Goal: Register for event/course

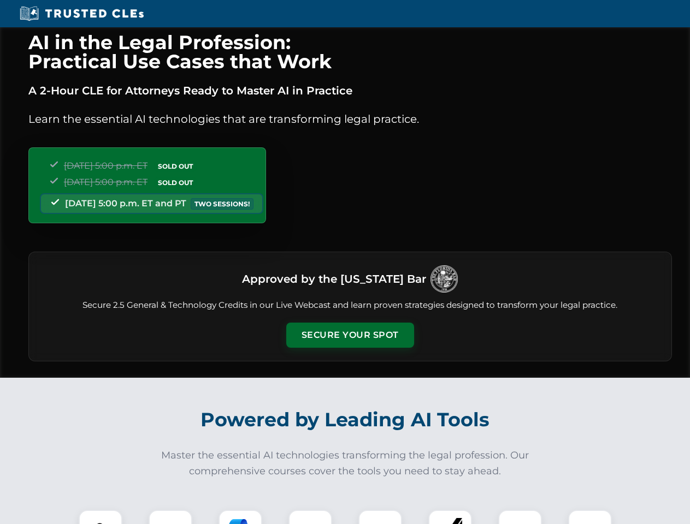
click at [349, 335] on button "Secure Your Spot" at bounding box center [350, 335] width 128 height 25
click at [100, 517] on img at bounding box center [101, 532] width 32 height 32
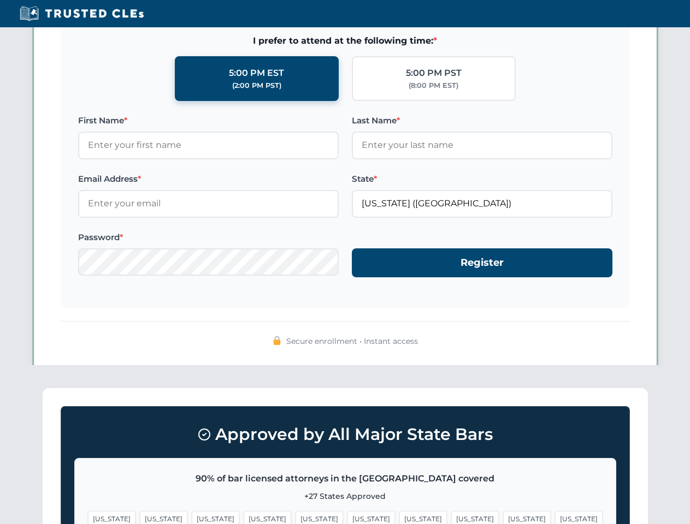
click at [399, 517] on span "[US_STATE]" at bounding box center [423, 519] width 48 height 16
click at [503, 517] on span "[US_STATE]" at bounding box center [527, 519] width 48 height 16
